Goal: Task Accomplishment & Management: Manage account settings

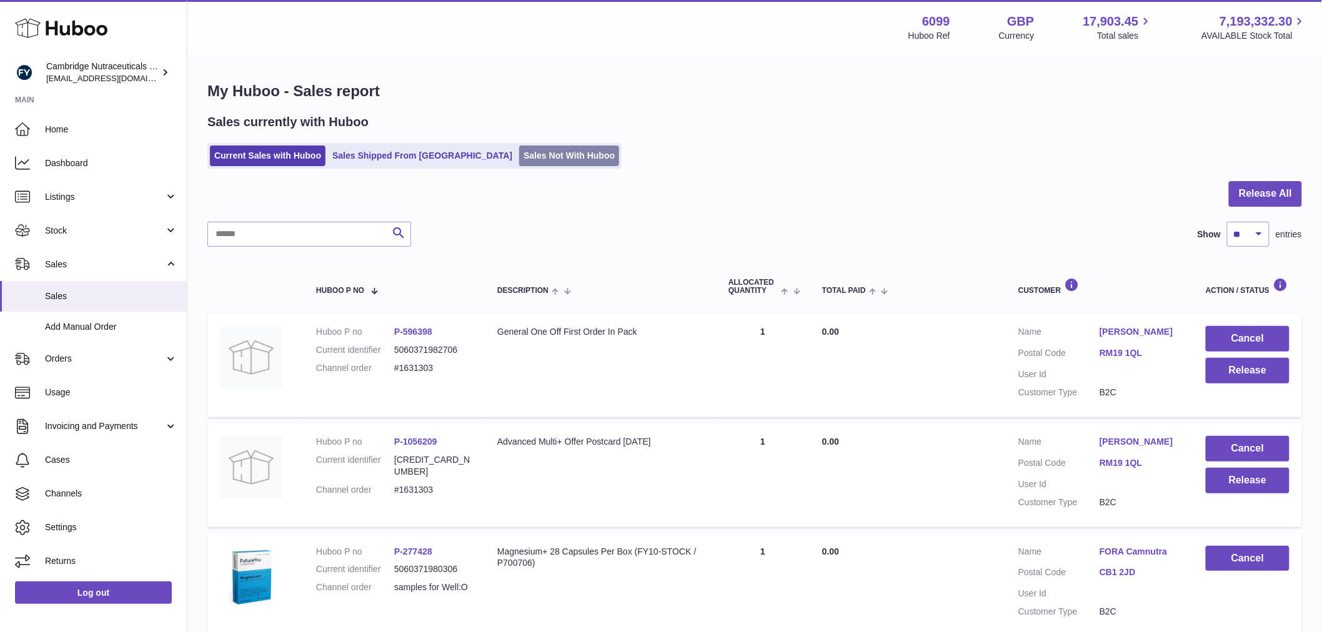
click at [522, 152] on link "Sales Not With Huboo" at bounding box center [569, 156] width 100 height 21
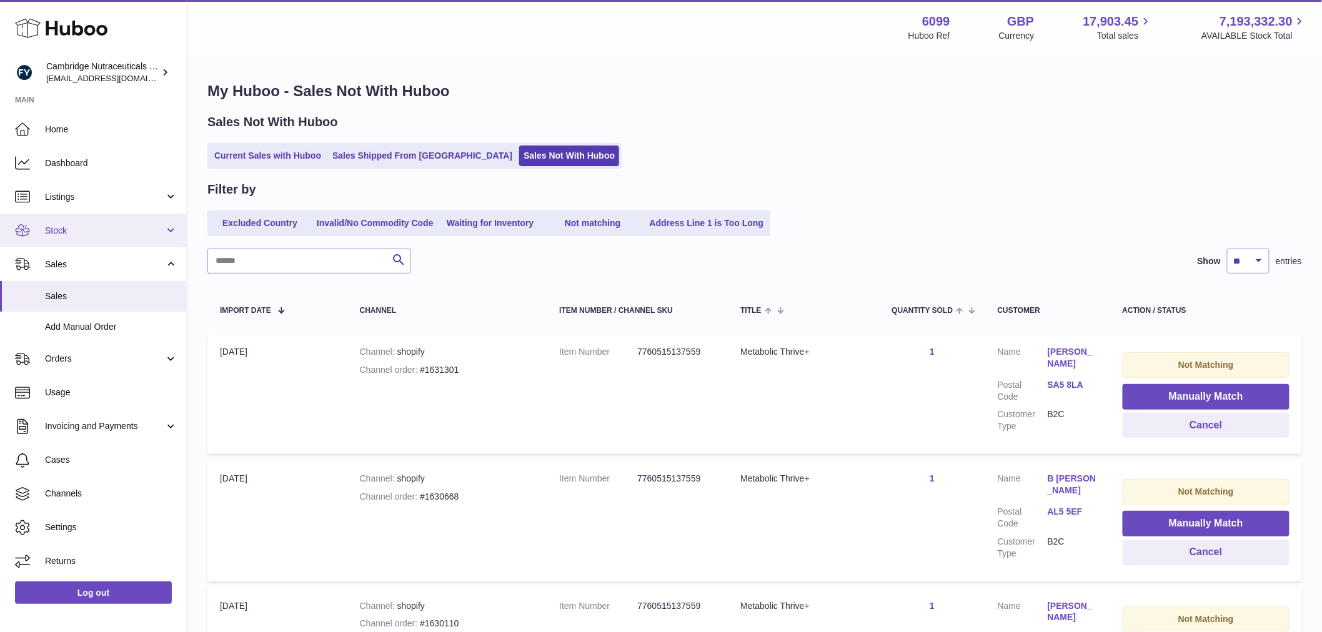
click at [105, 229] on span "Stock" at bounding box center [104, 231] width 119 height 12
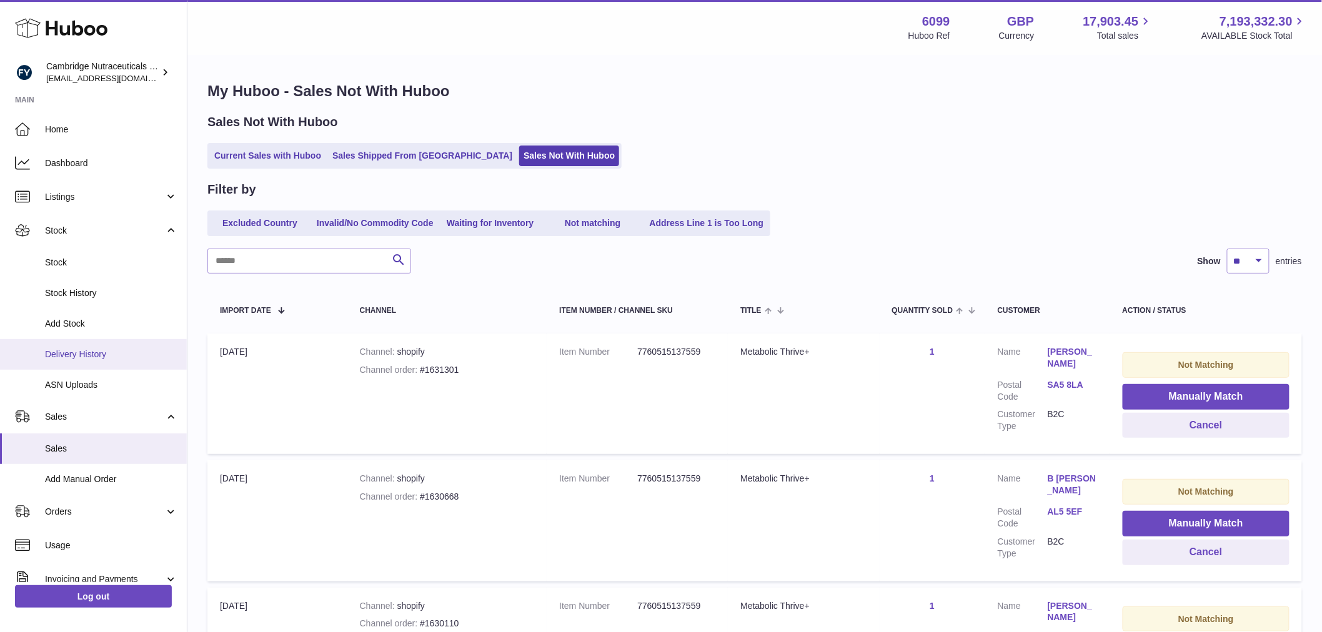
click at [94, 356] on span "Delivery History" at bounding box center [111, 355] width 132 height 12
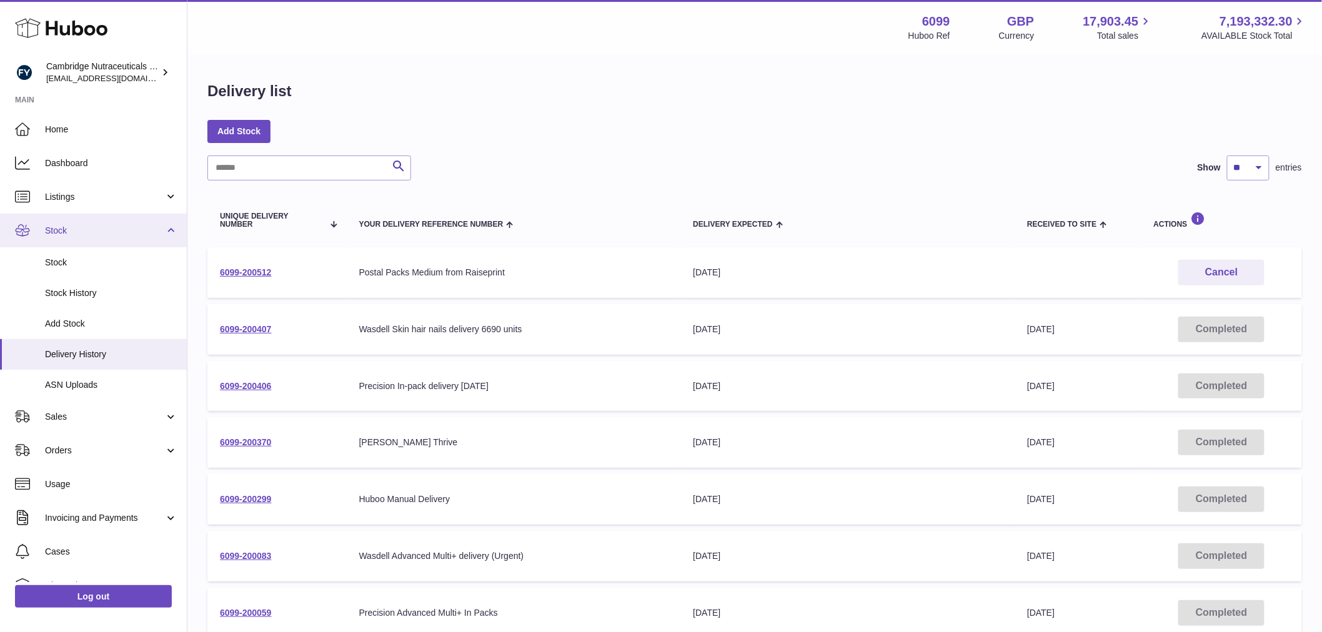
click at [106, 219] on link "Stock" at bounding box center [93, 231] width 187 height 34
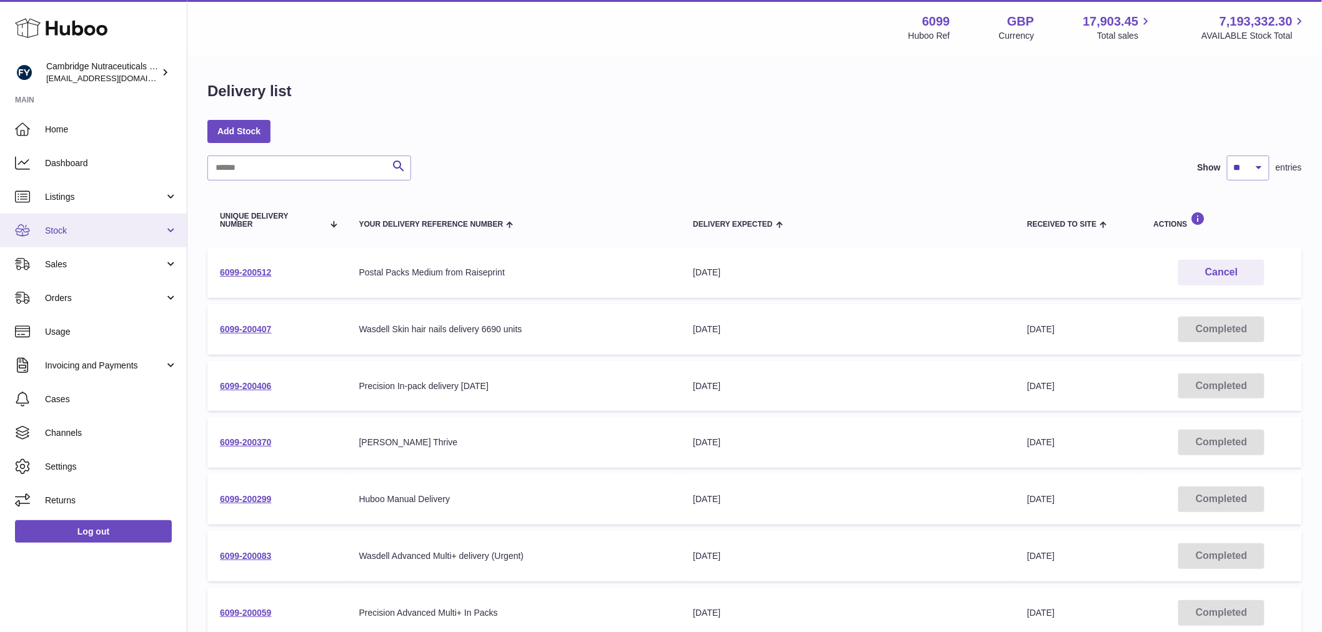
click at [97, 220] on link "Stock" at bounding box center [93, 231] width 187 height 34
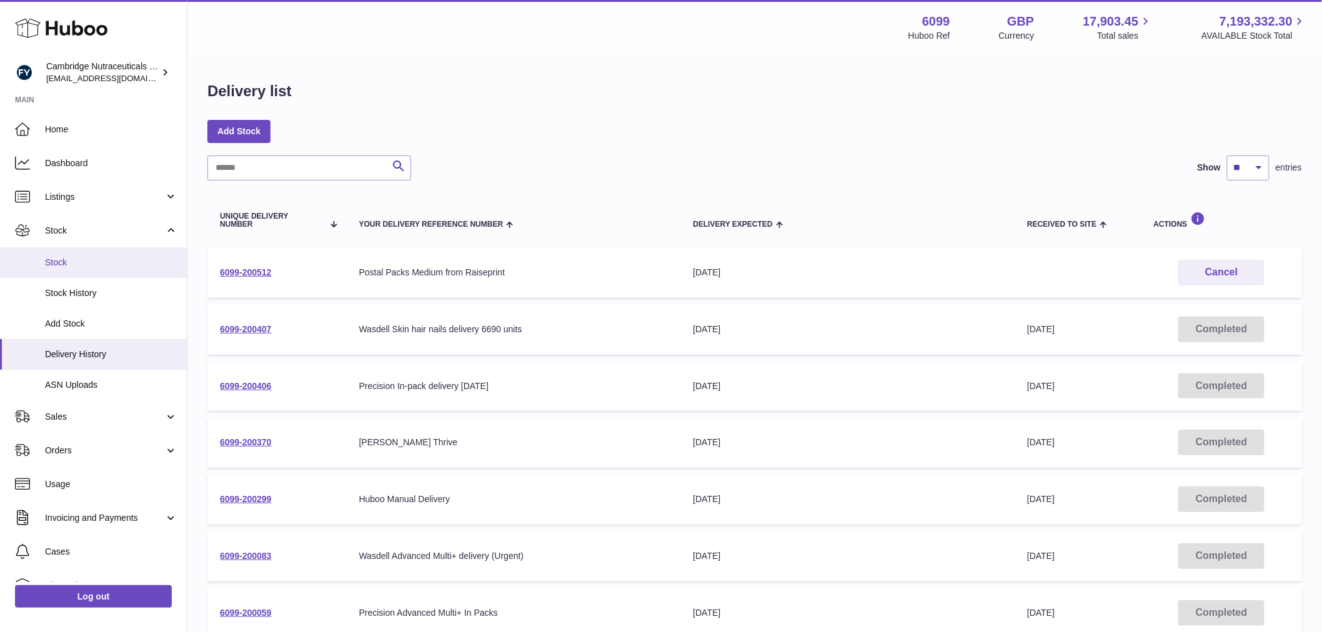
click at [61, 257] on span "Stock" at bounding box center [111, 263] width 132 height 12
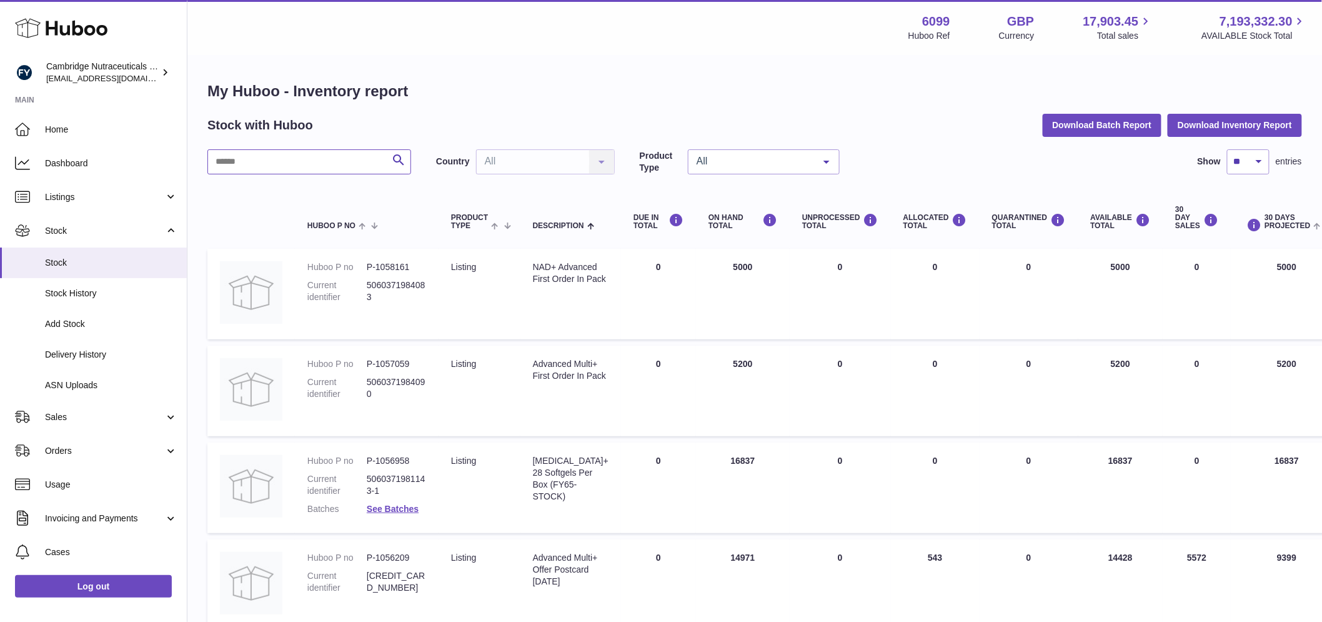
click at [297, 161] on input "text" at bounding box center [309, 161] width 204 height 25
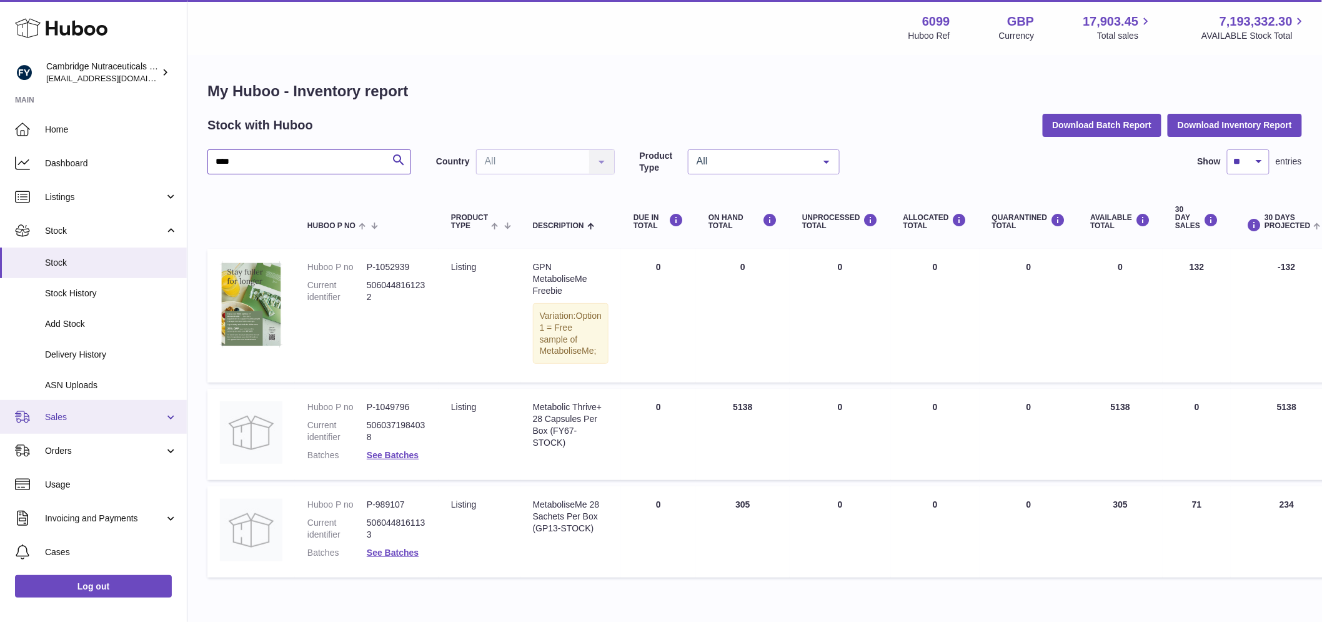
type input "****"
click at [102, 405] on link "Sales" at bounding box center [93, 417] width 187 height 34
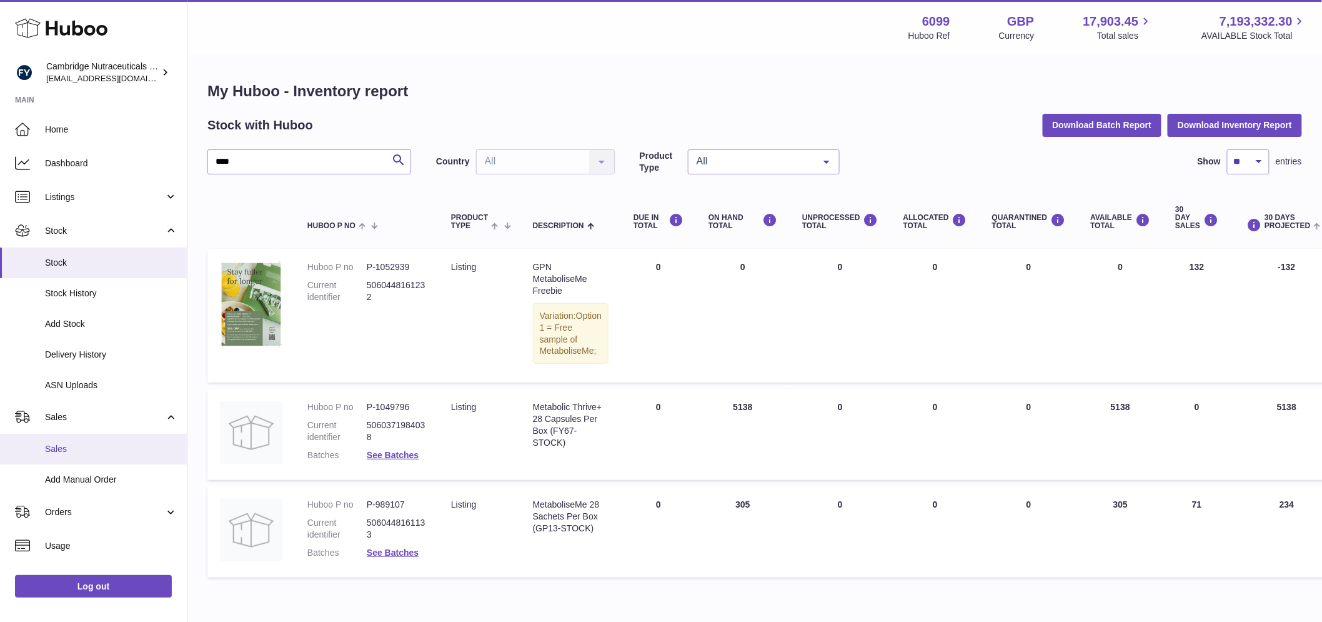
click at [66, 438] on link "Sales" at bounding box center [93, 449] width 187 height 31
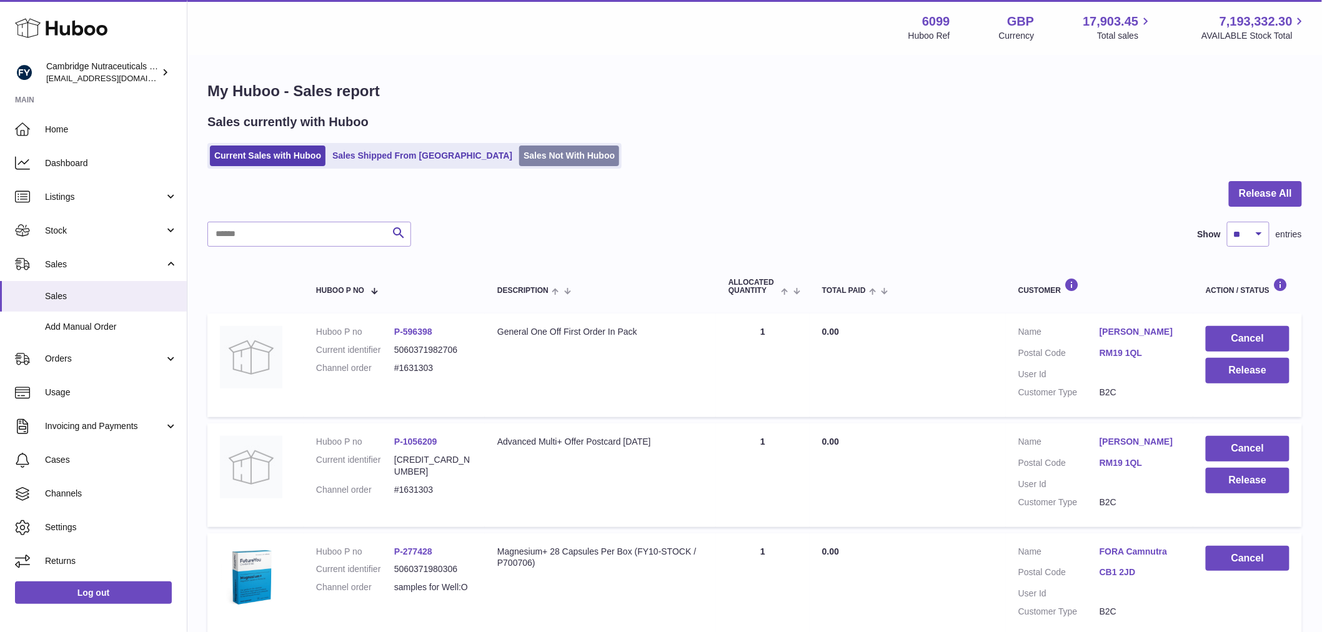
click at [536, 158] on link "Sales Not With Huboo" at bounding box center [569, 156] width 100 height 21
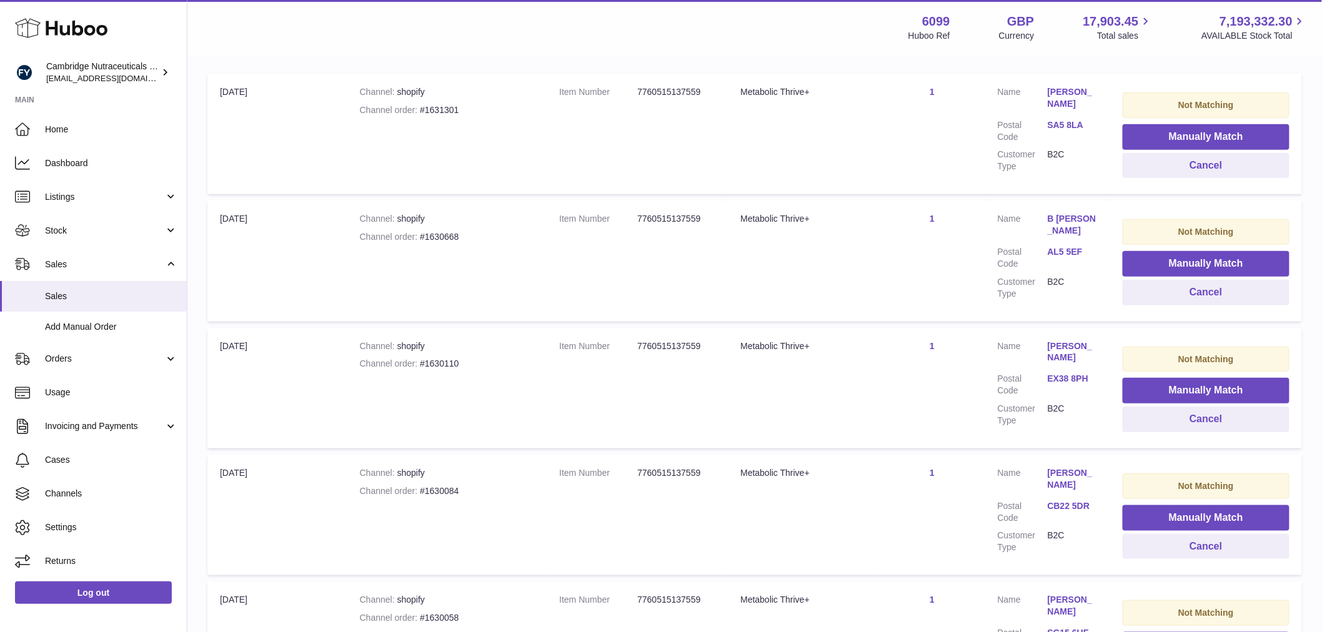
scroll to position [247, 0]
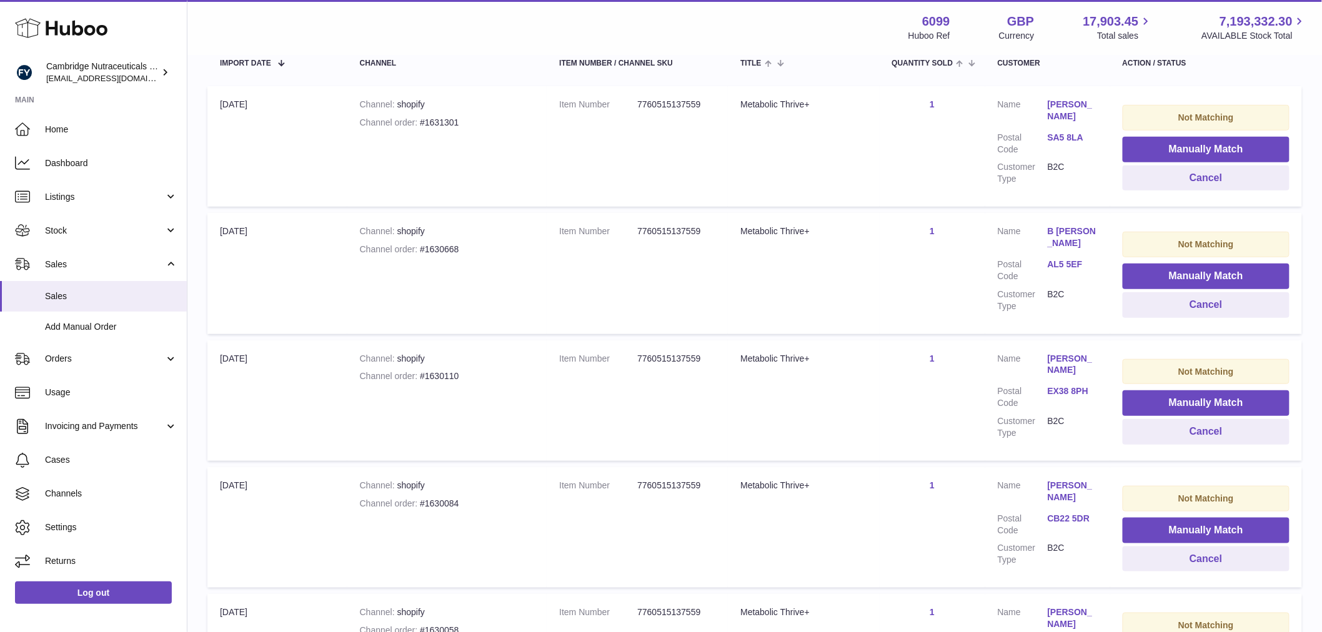
click at [61, 579] on div "Log out" at bounding box center [93, 601] width 187 height 44
click at [59, 588] on link "Log out" at bounding box center [93, 593] width 157 height 22
